Goal: Task Accomplishment & Management: Manage account settings

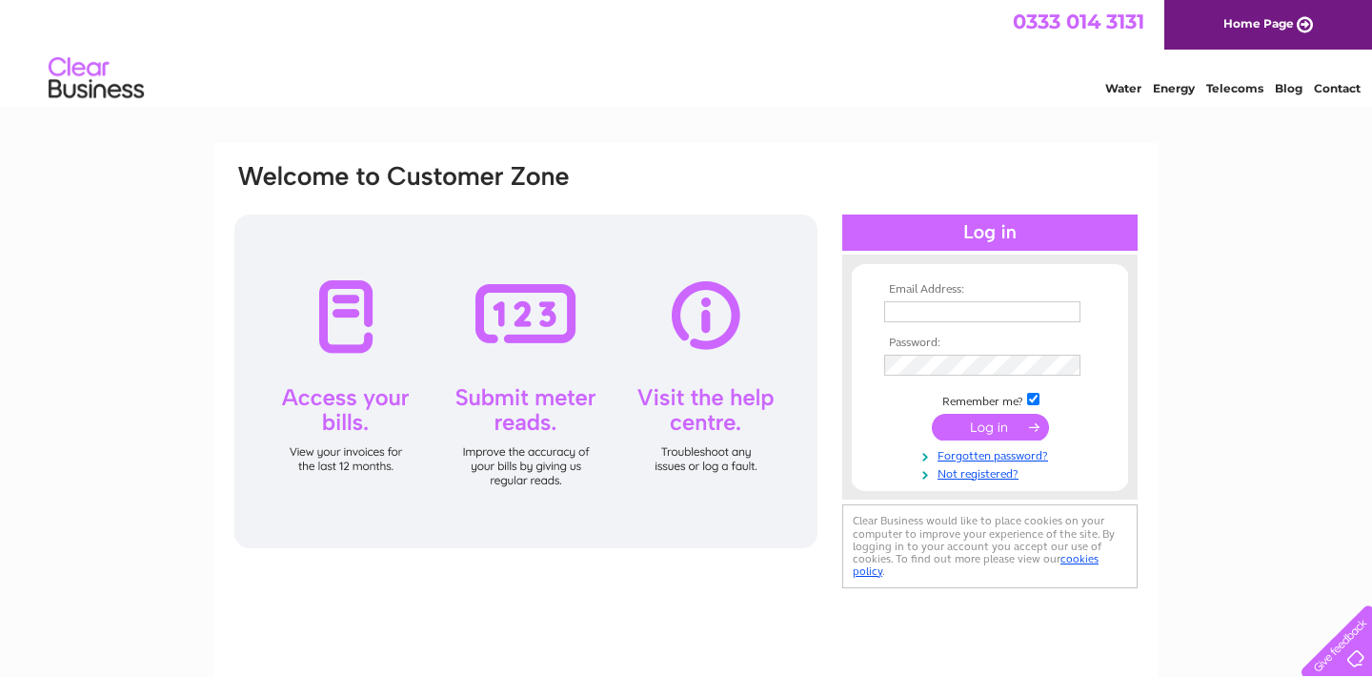
click at [925, 307] on input "text" at bounding box center [982, 311] width 196 height 21
type input "[PERSON_NAME][EMAIL_ADDRESS][DOMAIN_NAME]"
click at [989, 427] on input "submit" at bounding box center [990, 427] width 117 height 27
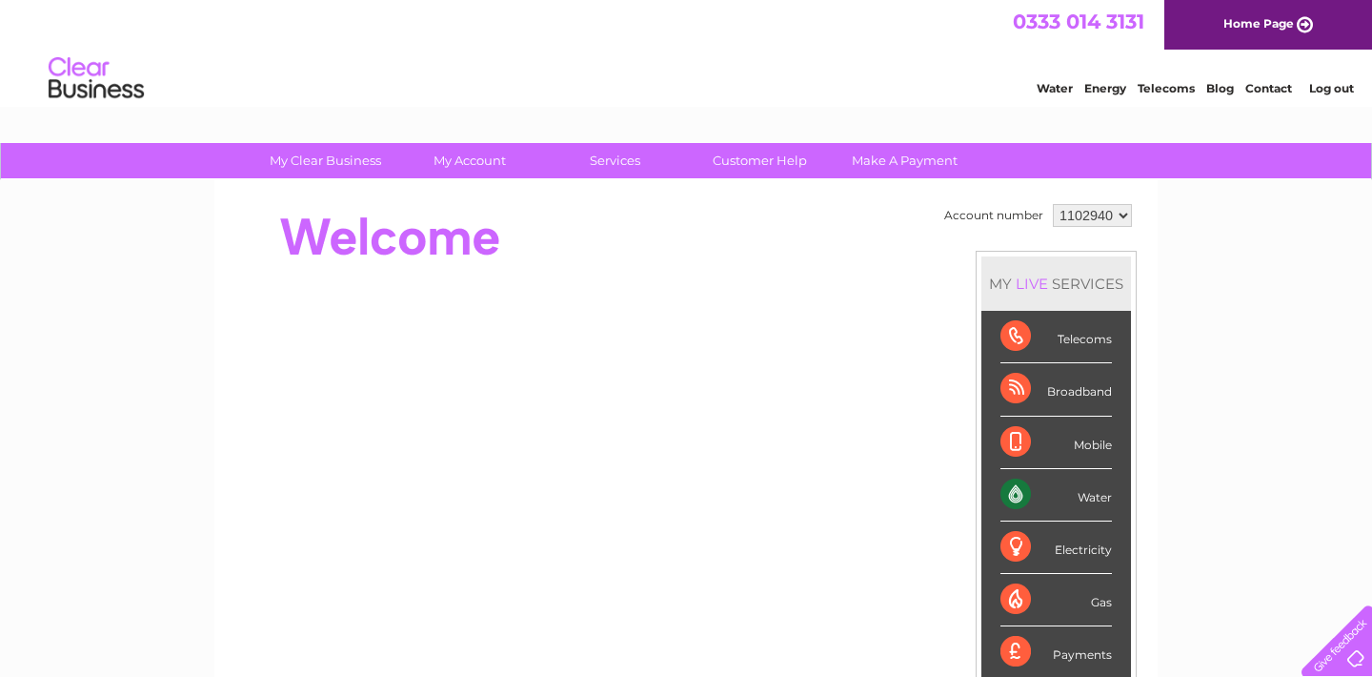
click at [1080, 488] on div "Water" at bounding box center [1056, 495] width 111 height 52
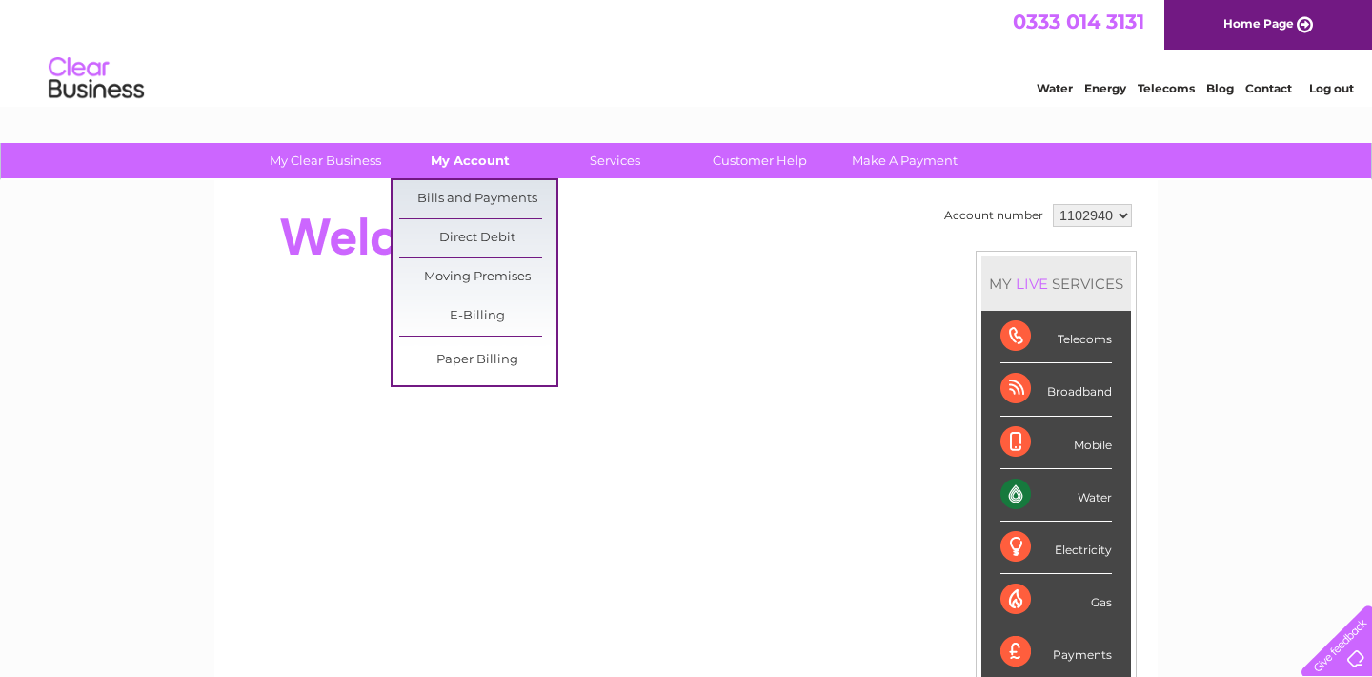
click at [468, 160] on link "My Account" at bounding box center [470, 160] width 157 height 35
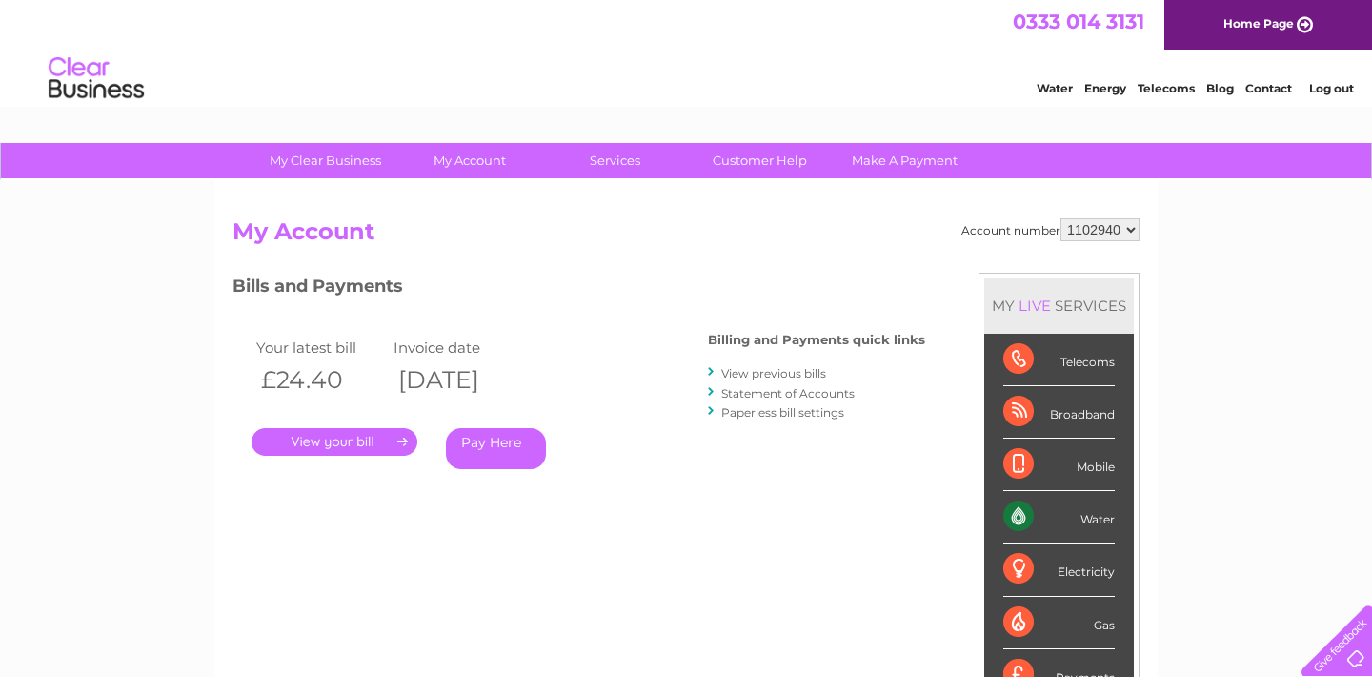
click at [400, 435] on link "." at bounding box center [335, 442] width 166 height 28
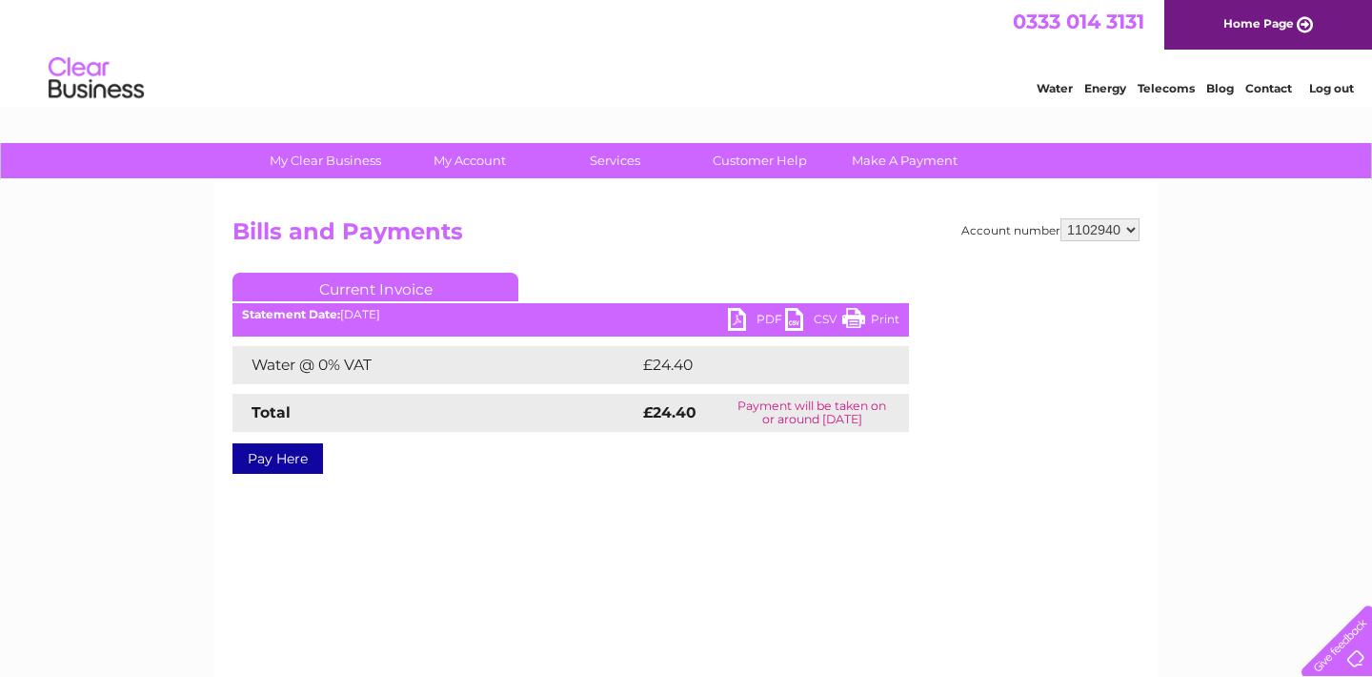
click at [748, 319] on link "PDF" at bounding box center [756, 322] width 57 height 28
